Goal: Transaction & Acquisition: Purchase product/service

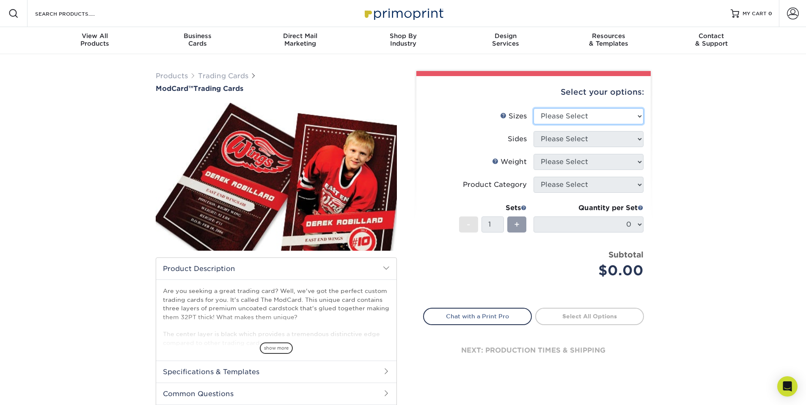
click at [581, 114] on select "Please Select 2.5" x 3.5"" at bounding box center [589, 116] width 110 height 16
select select "2.50x3.50"
click at [534, 108] on select "Please Select 2.5" x 3.5"" at bounding box center [589, 116] width 110 height 16
click at [586, 142] on select "Please Select Print Both Sides Print Front Only" at bounding box center [589, 139] width 110 height 16
select select "13abbda7-1d64-4f25-8bb2-c179b224825d"
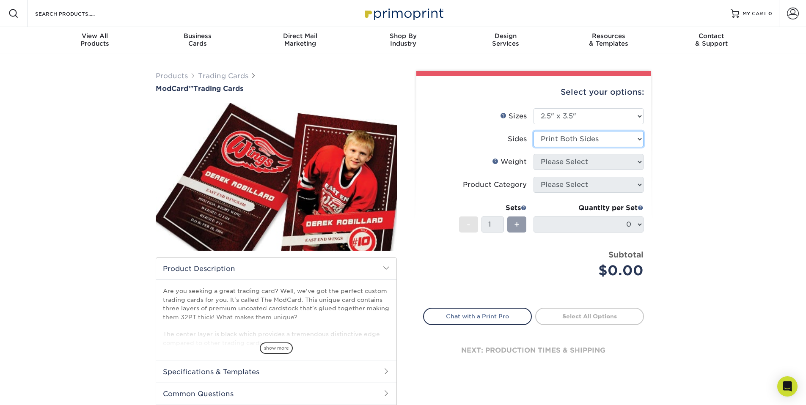
click at [534, 131] on select "Please Select Print Both Sides Print Front Only" at bounding box center [589, 139] width 110 height 16
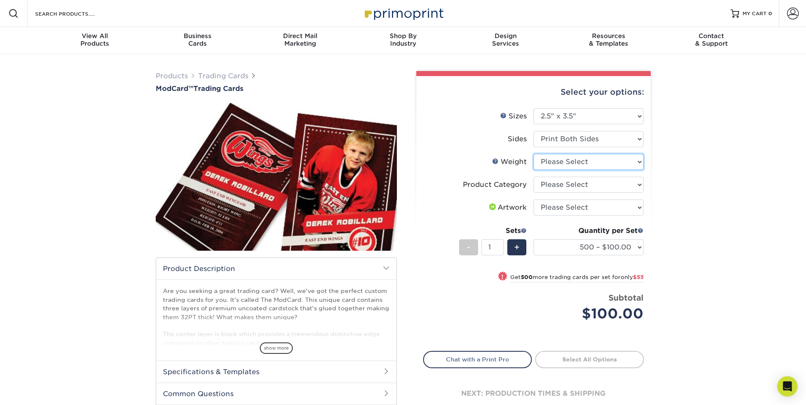
click at [609, 166] on select "Please Select 32PTUCBLK" at bounding box center [589, 162] width 110 height 16
select select "32PTUCBLK"
click at [534, 154] on select "Please Select 32PTUCBLK" at bounding box center [589, 162] width 110 height 16
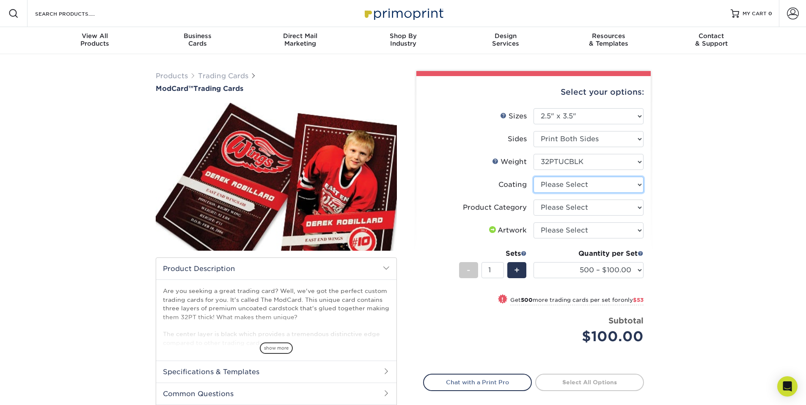
click at [630, 189] on select at bounding box center [589, 185] width 110 height 16
click at [651, 198] on div "Select your options: Sizes Help Sizes Please Select 2.5" x 3.5" Sides - 1" at bounding box center [530, 260] width 254 height 378
click at [641, 211] on select "Please Select Trading Cards" at bounding box center [589, 208] width 110 height 16
select select "c2f9bce9-36c2-409d-b101-c29d9d031e18"
click at [534, 200] on select "Please Select Trading Cards" at bounding box center [589, 208] width 110 height 16
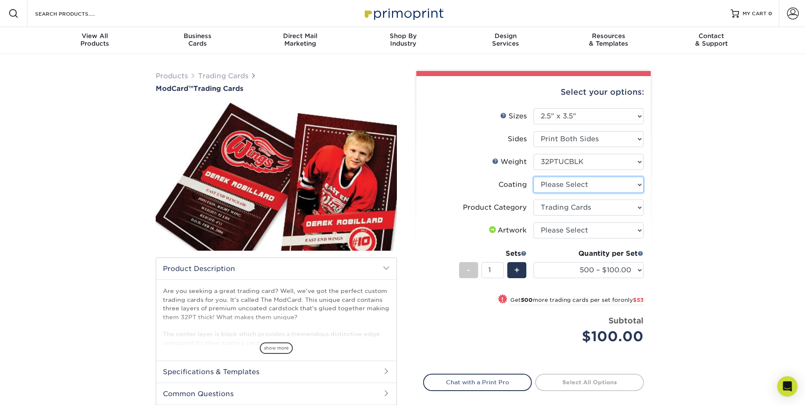
click at [635, 182] on select at bounding box center [589, 185] width 110 height 16
select select "3e7618de-abca-4bda-9f97-8b9129e913d8"
click at [534, 177] on select at bounding box center [589, 185] width 110 height 16
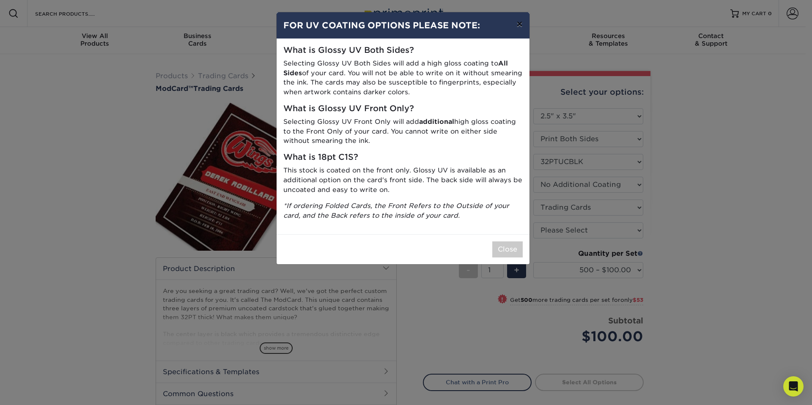
click at [520, 27] on button "×" at bounding box center [519, 24] width 19 height 24
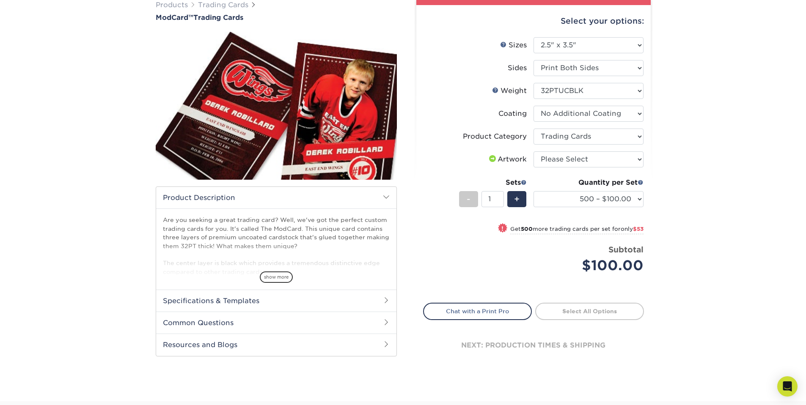
scroll to position [61, 0]
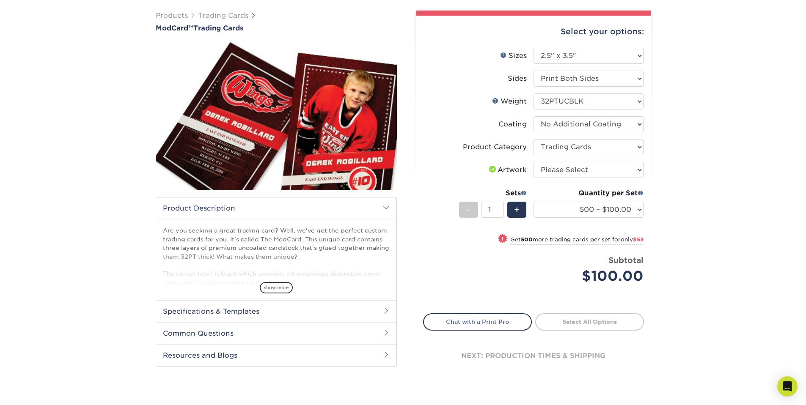
click at [370, 316] on h2 "Specifications & Templates" at bounding box center [276, 311] width 240 height 22
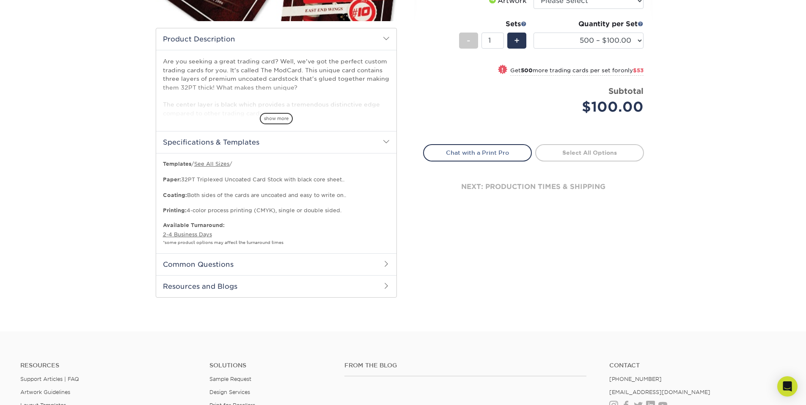
scroll to position [230, 0]
click at [375, 264] on h2 "Common Questions" at bounding box center [276, 264] width 240 height 22
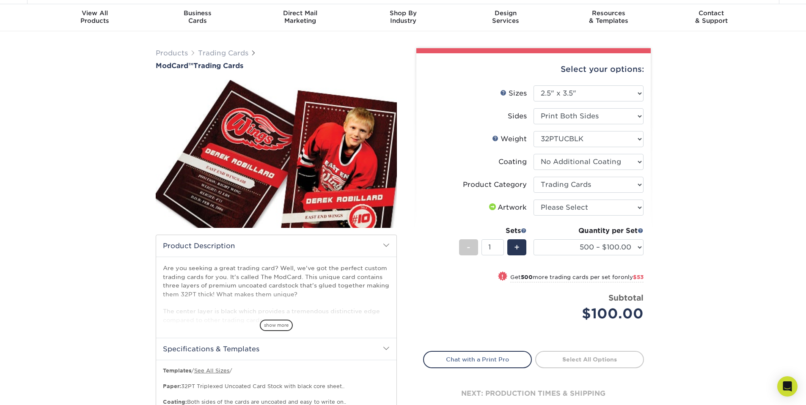
scroll to position [0, 0]
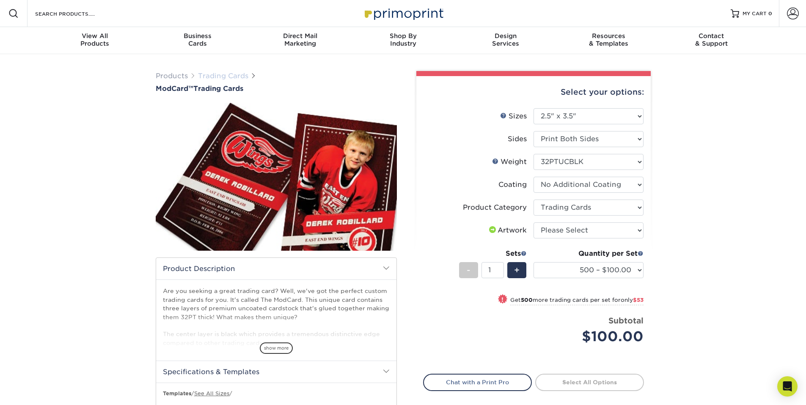
click at [228, 74] on link "Trading Cards" at bounding box center [223, 76] width 50 height 8
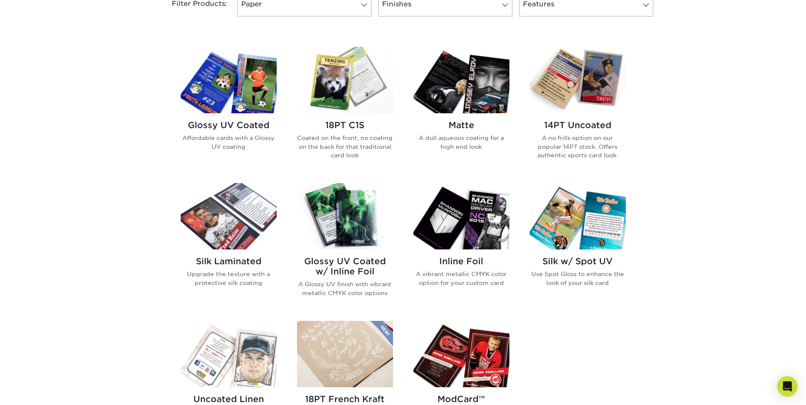
scroll to position [339, 0]
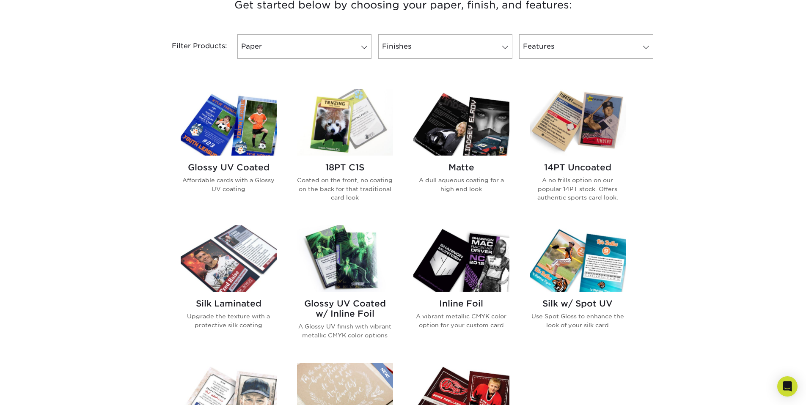
click at [343, 128] on img at bounding box center [345, 122] width 96 height 66
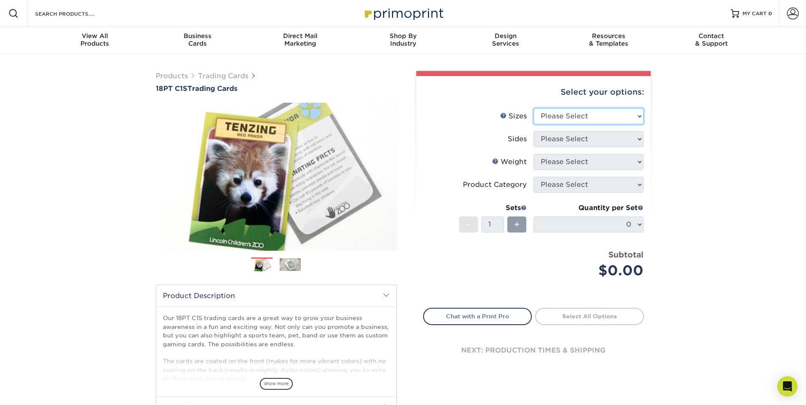
click at [608, 116] on select "Please Select 2.5" x 3.5"" at bounding box center [589, 116] width 110 height 16
select select "2.50x3.50"
click at [534, 108] on select "Please Select 2.5" x 3.5"" at bounding box center [589, 116] width 110 height 16
click at [603, 140] on select "Please Select Print Both Sides Print Front Only" at bounding box center [589, 139] width 110 height 16
select select "13abbda7-1d64-4f25-8bb2-c179b224825d"
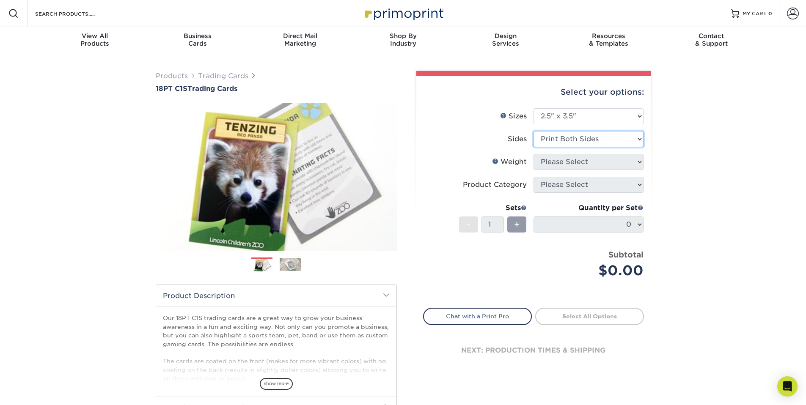
click at [534, 131] on select "Please Select Print Both Sides Print Front Only" at bounding box center [589, 139] width 110 height 16
click at [602, 164] on select "Please Select 18PT C1S" at bounding box center [589, 162] width 110 height 16
select select "18PTC1S"
click at [534, 154] on select "Please Select 18PT C1S" at bounding box center [589, 162] width 110 height 16
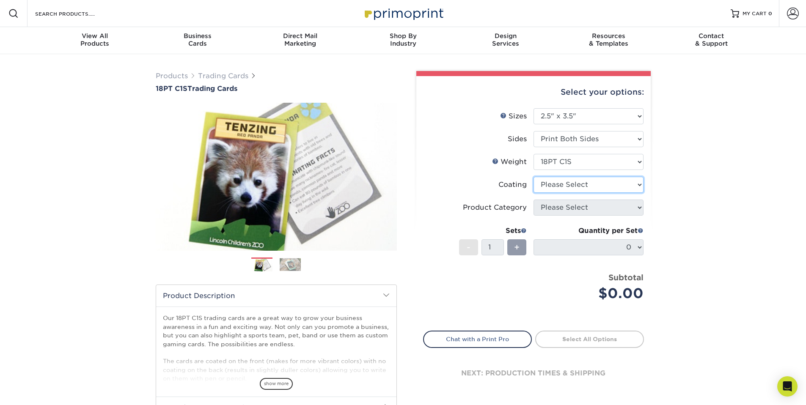
click at [601, 187] on select at bounding box center [589, 185] width 110 height 16
click at [656, 204] on div "Select your options: Sizes Help Sizes Please Select 2.5" x 3.5" Sides - 1" at bounding box center [530, 272] width 254 height 402
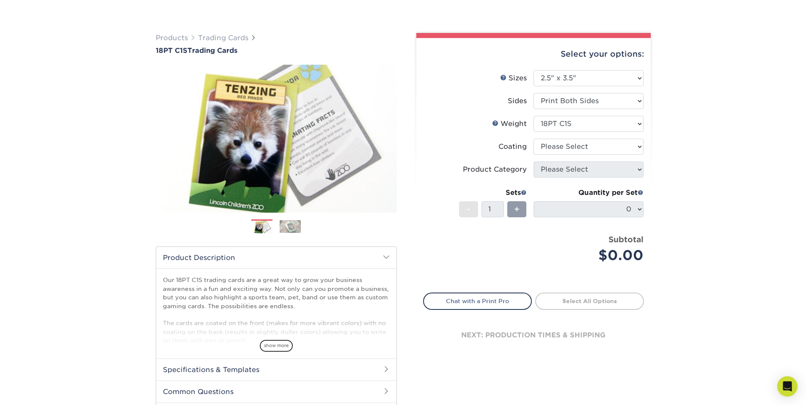
scroll to position [85, 0]
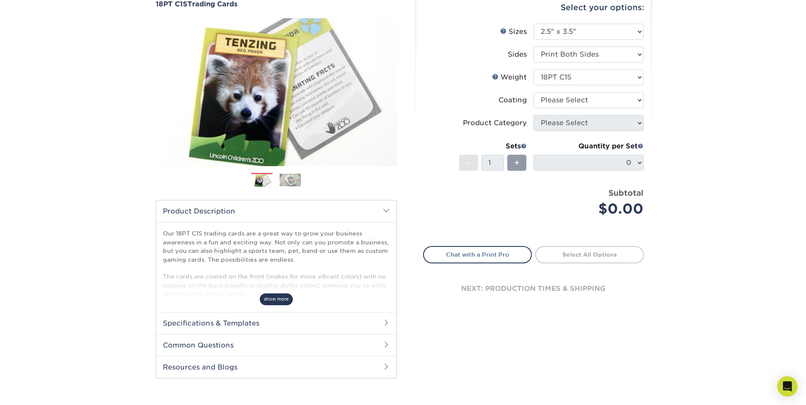
click at [271, 300] on span "show more" at bounding box center [276, 299] width 33 height 11
click at [356, 346] on h2 "Common Questions" at bounding box center [276, 345] width 240 height 22
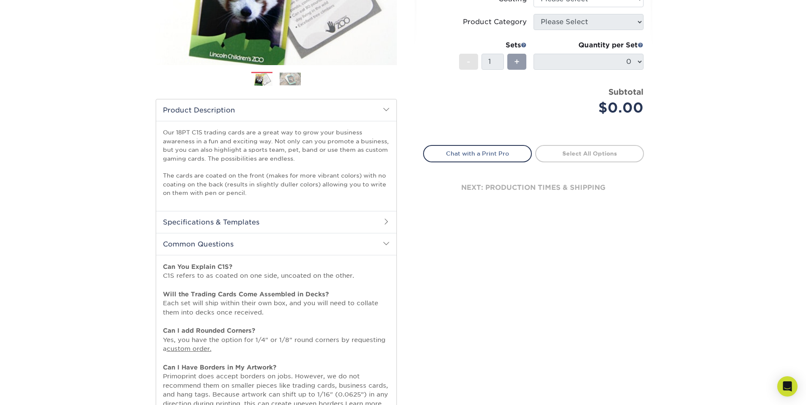
scroll to position [0, 0]
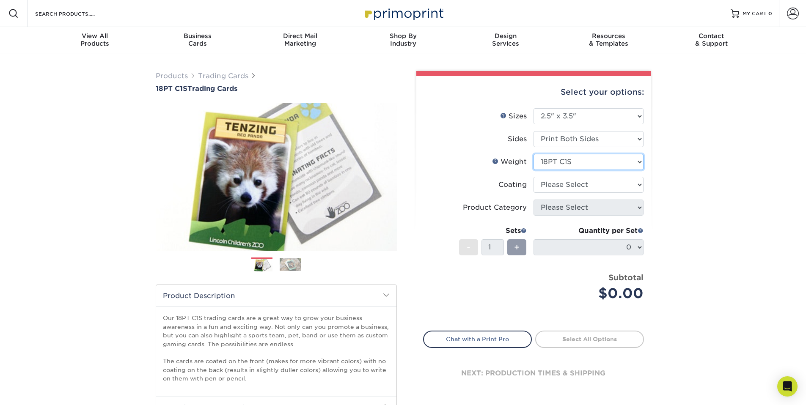
click at [574, 168] on select "Please Select 18PT C1S" at bounding box center [589, 162] width 110 height 16
click at [221, 77] on link "Trading Cards" at bounding box center [223, 76] width 50 height 8
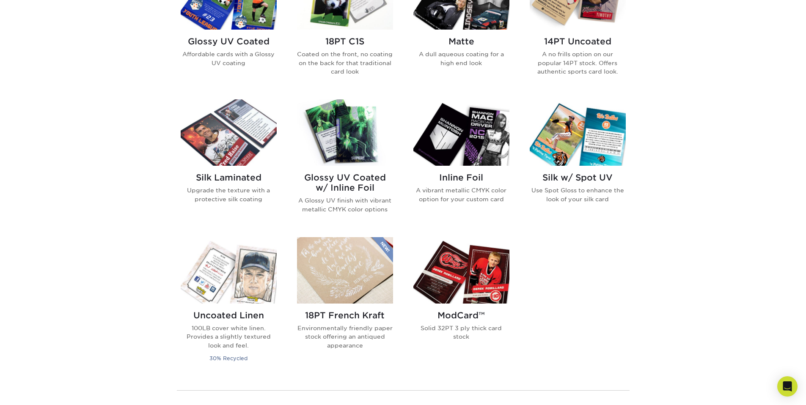
scroll to position [381, 0]
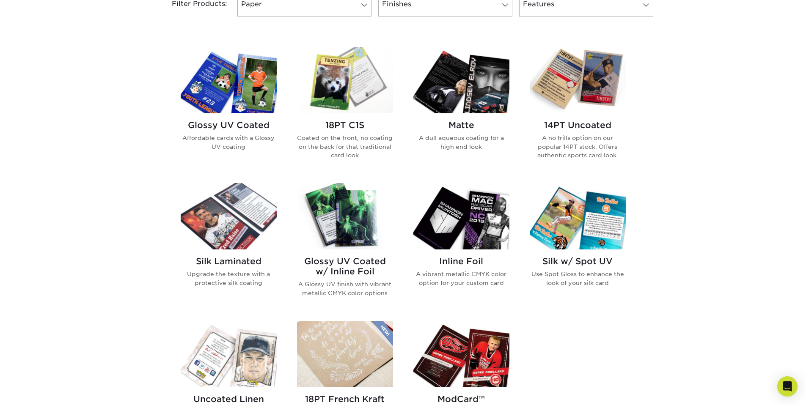
click at [347, 256] on h2 "Glossy UV Coated w/ Inline Foil" at bounding box center [345, 266] width 96 height 20
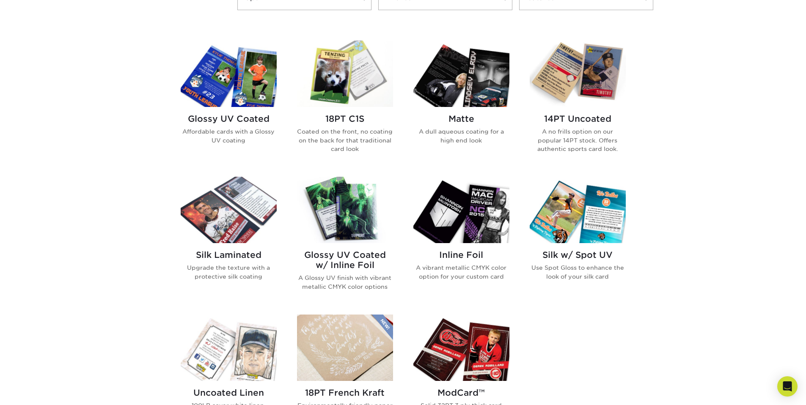
scroll to position [339, 0]
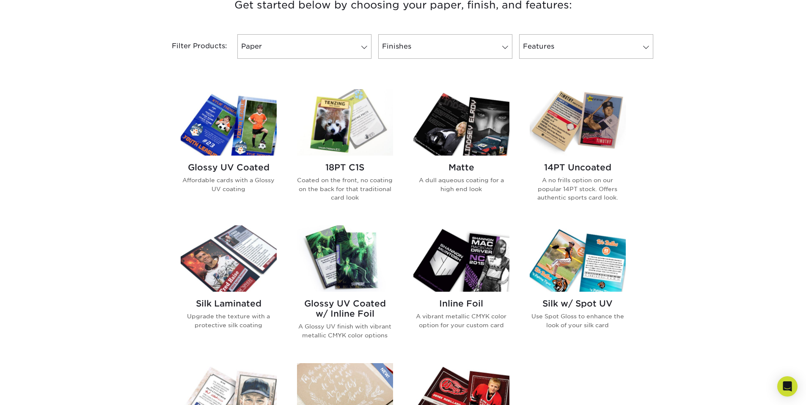
click at [379, 302] on h2 "Glossy UV Coated w/ Inline Foil" at bounding box center [345, 309] width 96 height 20
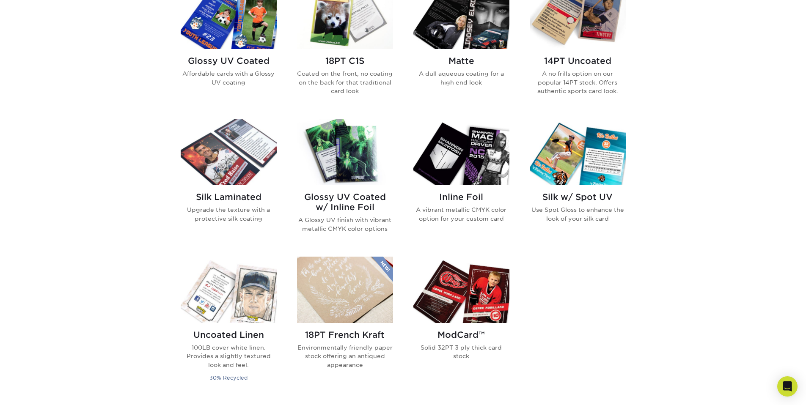
scroll to position [381, 0]
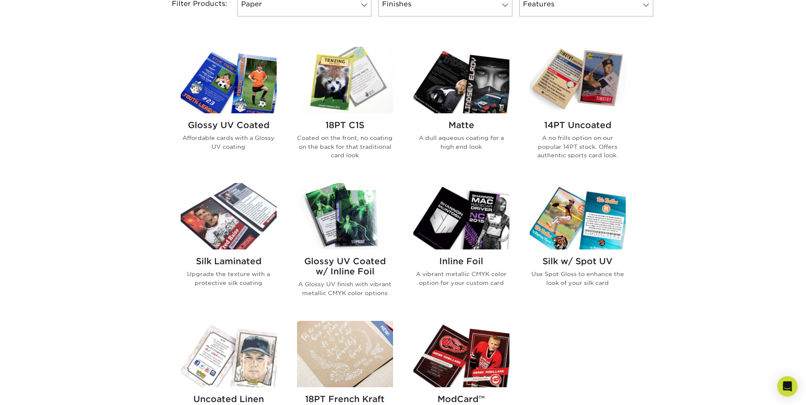
click at [339, 88] on img at bounding box center [345, 80] width 96 height 66
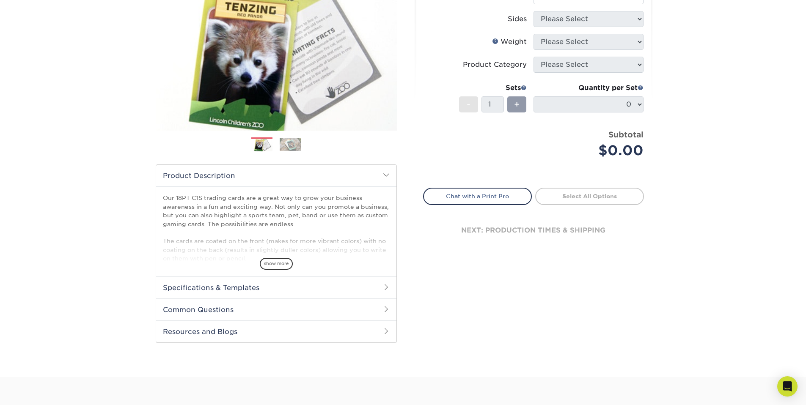
scroll to position [42, 0]
